Goal: Information Seeking & Learning: Compare options

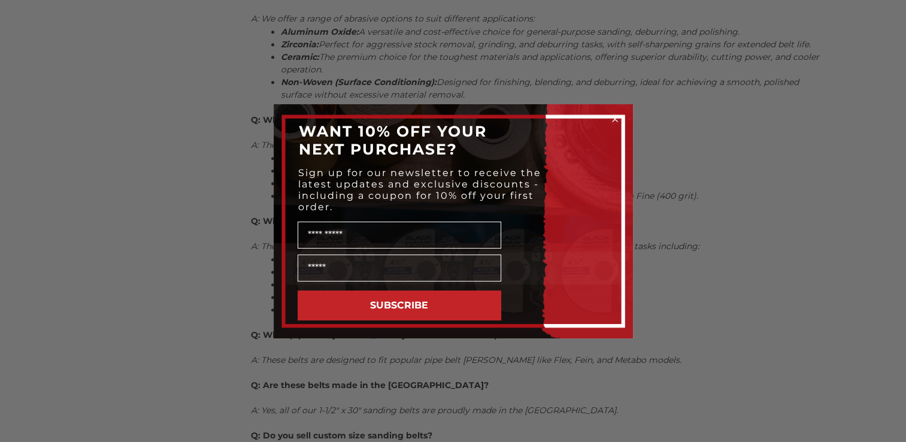
scroll to position [658, 0]
click at [613, 118] on icon "Close dialog" at bounding box center [615, 119] width 12 height 12
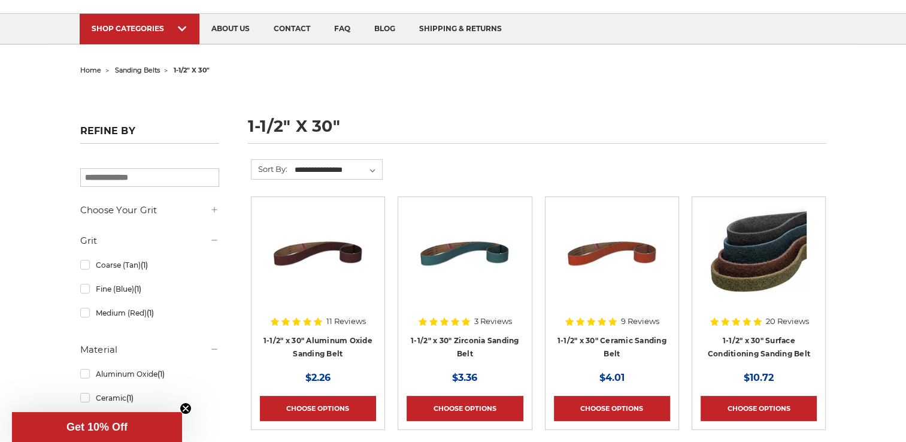
scroll to position [0, 0]
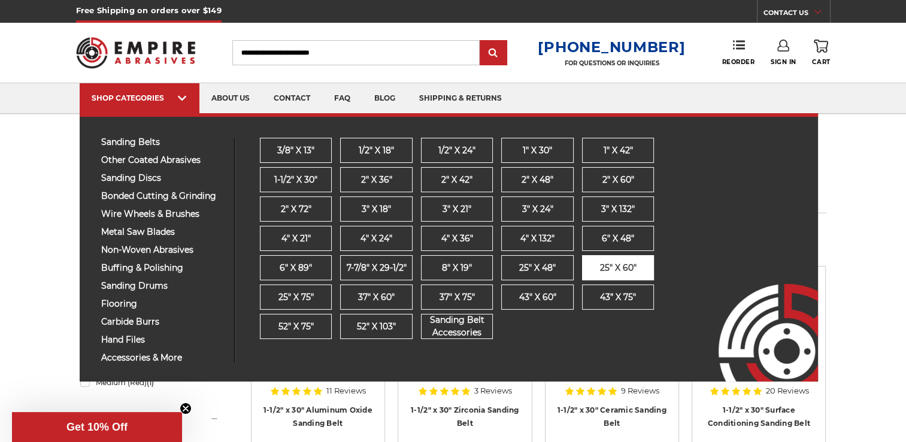
click at [614, 269] on span "25" x 60"" at bounding box center [618, 268] width 37 height 13
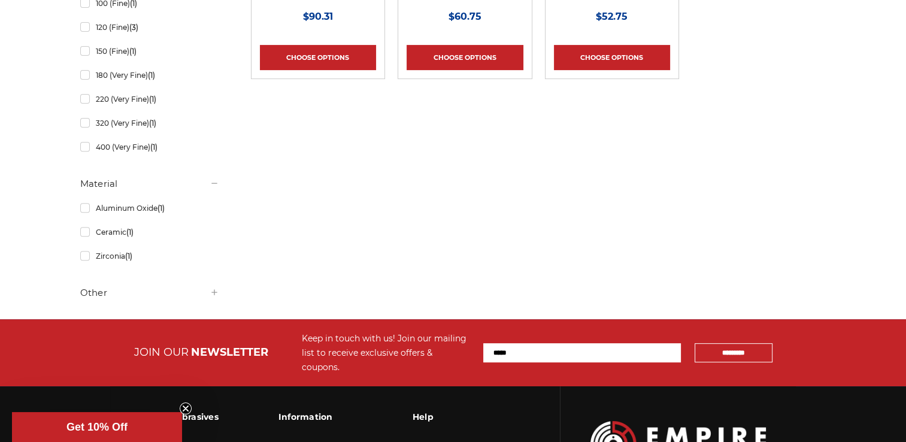
scroll to position [479, 0]
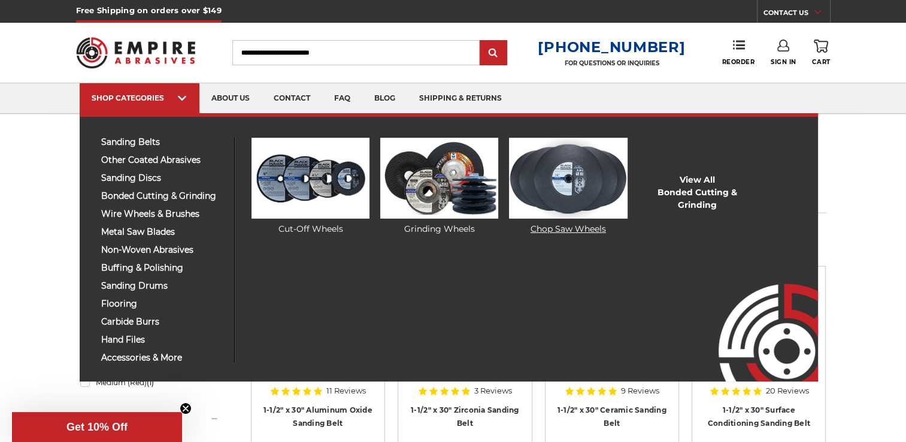
click at [535, 186] on img at bounding box center [568, 178] width 118 height 81
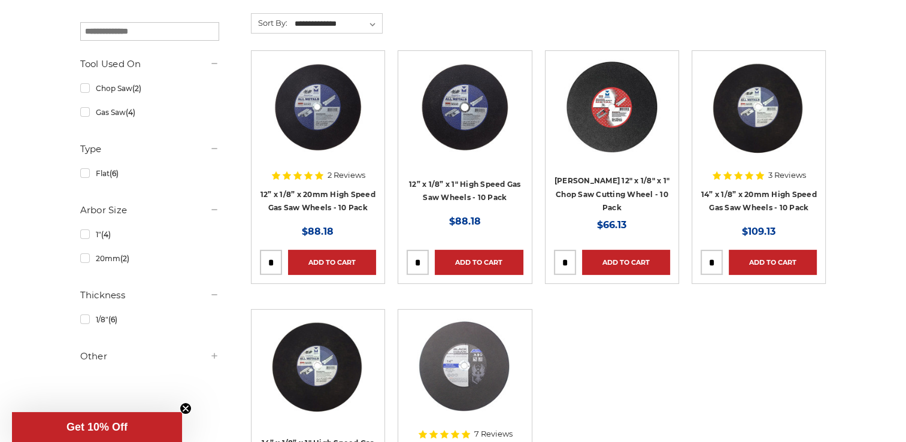
scroll to position [180, 0]
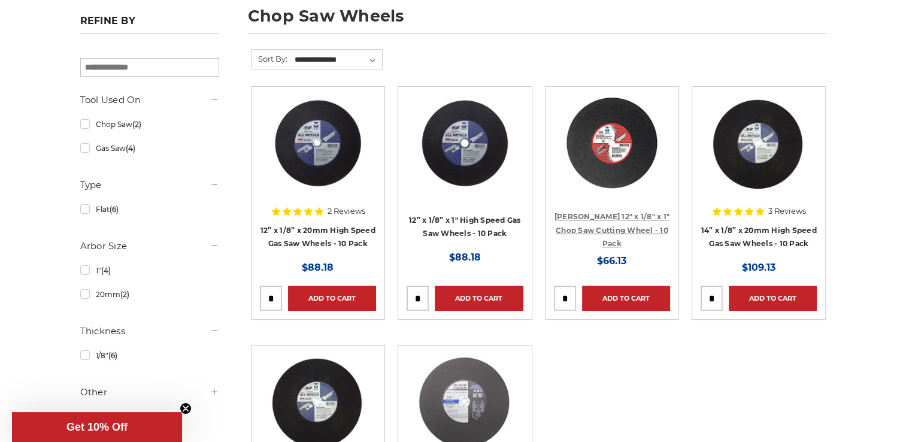
click at [624, 230] on link "Mercer 12" x 1/8" x 1" Chop Saw Cutting Wheel - 10 Pack" at bounding box center [611, 230] width 115 height 36
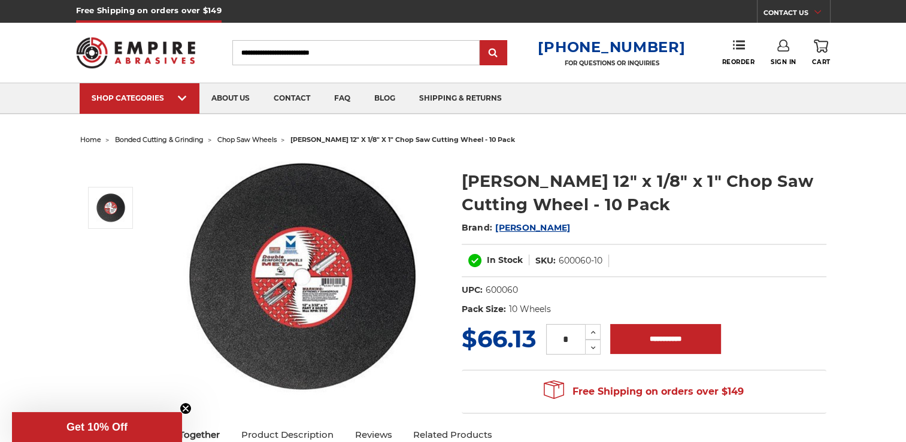
click at [311, 298] on img at bounding box center [302, 276] width 239 height 239
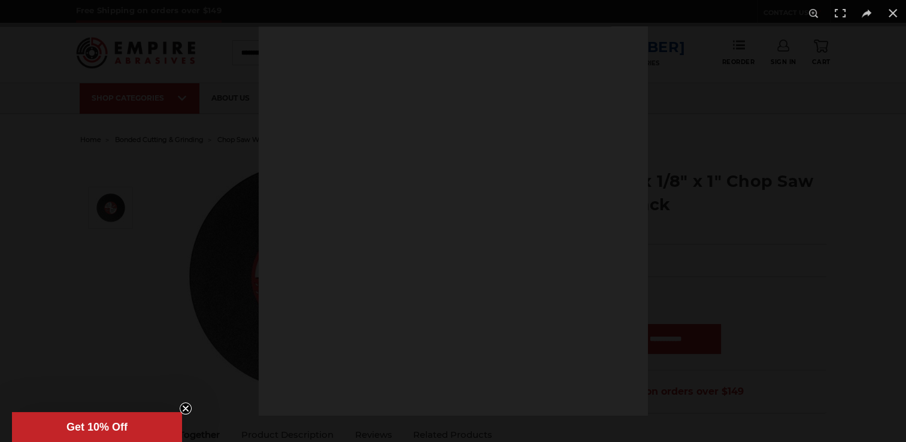
click at [311, 299] on div at bounding box center [453, 220] width 389 height 389
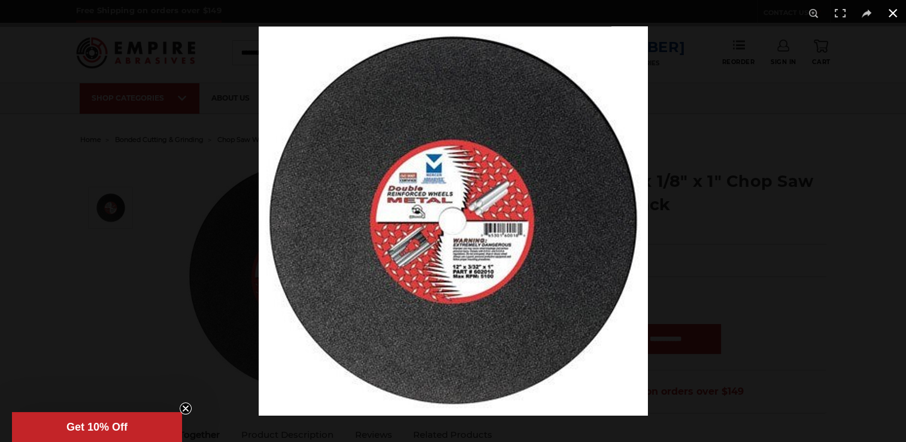
click at [889, 13] on button at bounding box center [892, 13] width 26 height 26
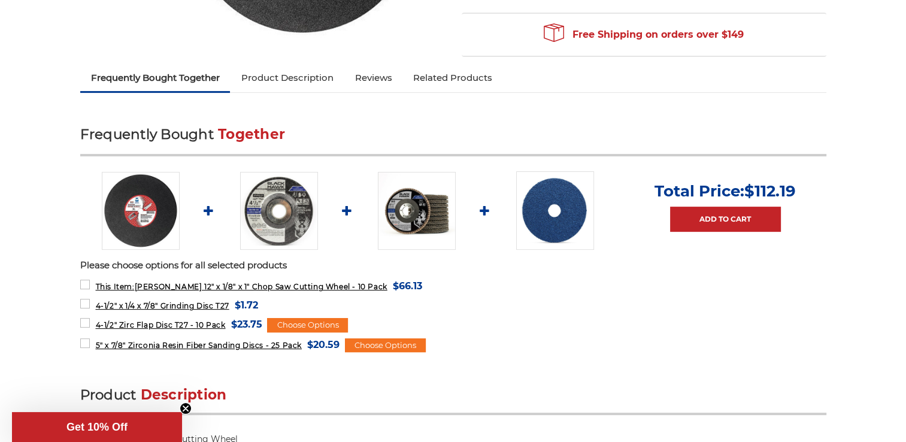
scroll to position [359, 0]
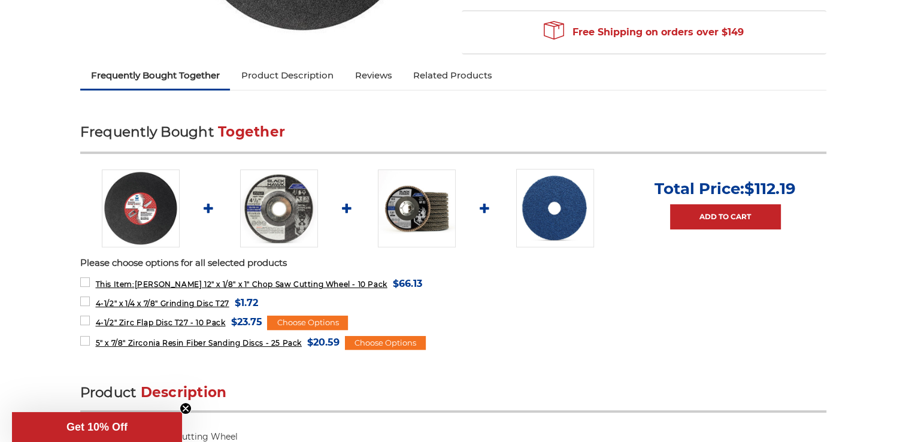
click at [304, 75] on link "Product Description" at bounding box center [287, 75] width 114 height 26
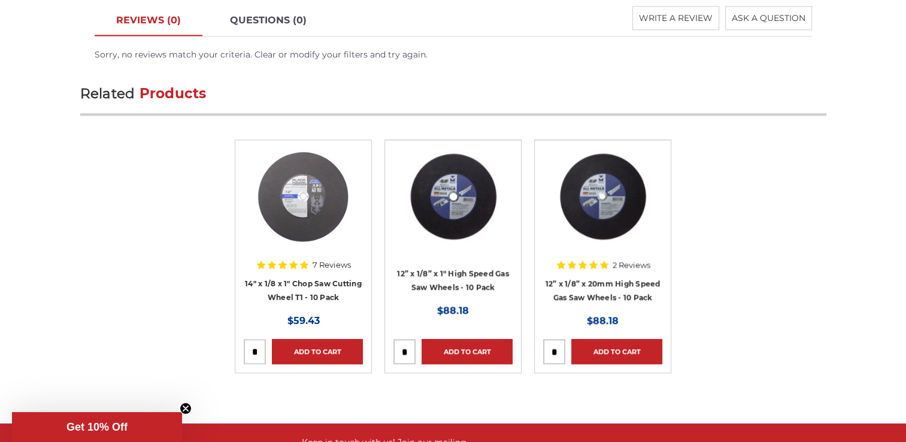
scroll to position [1325, 0]
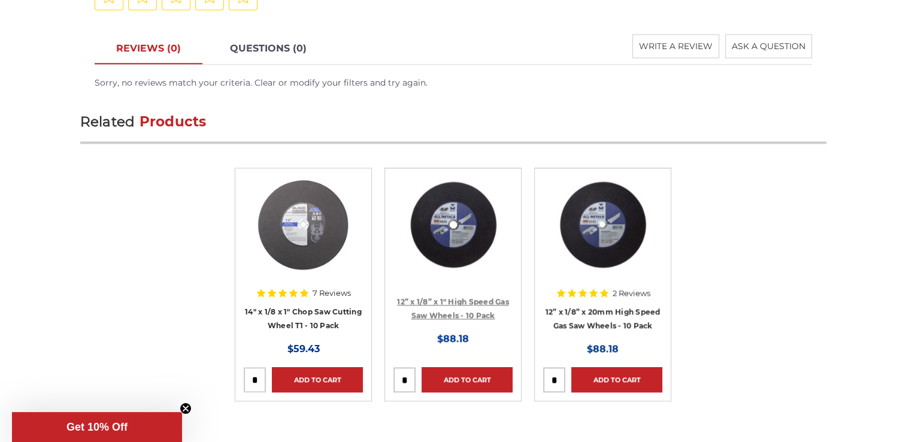
click at [462, 297] on link "12” x 1/8” x 1" High Speed Gas Saw Wheels - 10 Pack" at bounding box center [453, 308] width 112 height 23
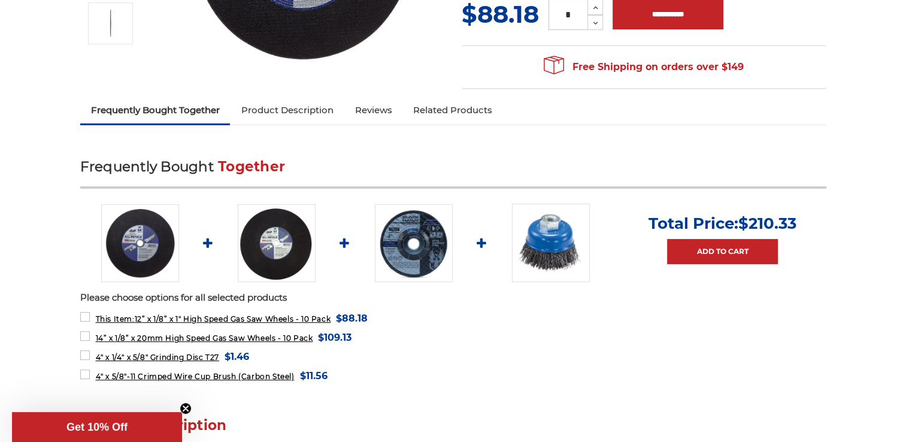
scroll to position [299, 0]
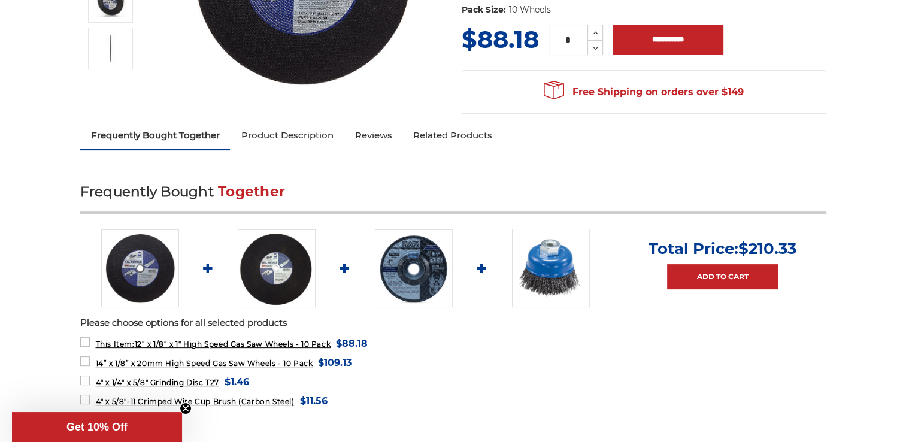
click at [284, 140] on link "Product Description" at bounding box center [287, 135] width 114 height 26
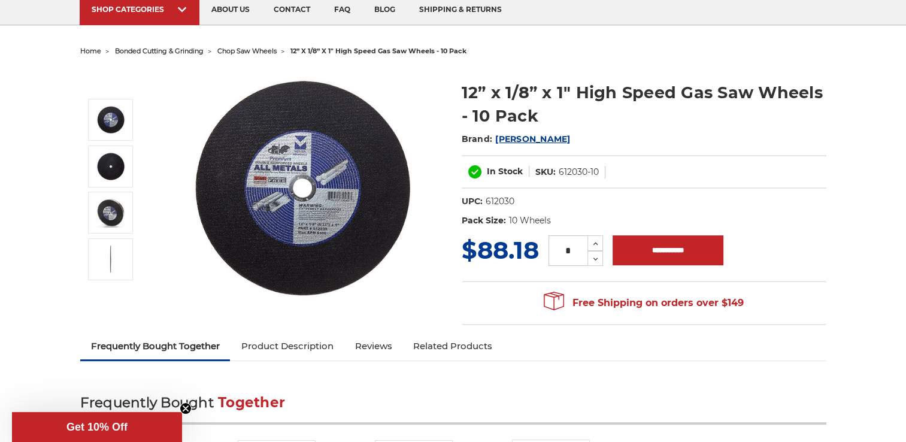
scroll to position [0, 0]
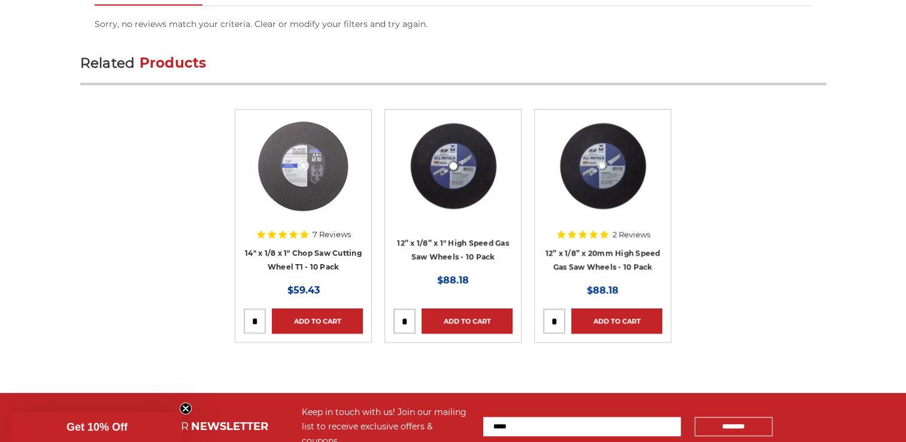
scroll to position [1382, 0]
